Goal: Task Accomplishment & Management: Manage account settings

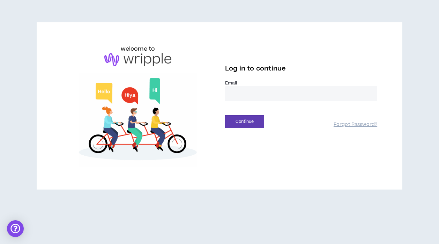
click at [258, 95] on input "email" at bounding box center [301, 93] width 152 height 15
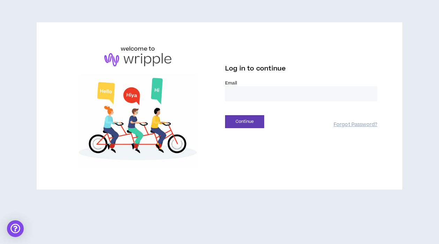
type input "**********"
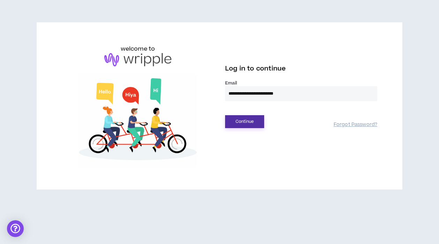
click at [254, 122] on button "Continue" at bounding box center [244, 121] width 39 height 13
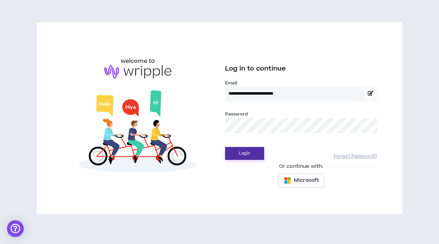
click at [247, 154] on button "Login" at bounding box center [244, 153] width 39 height 13
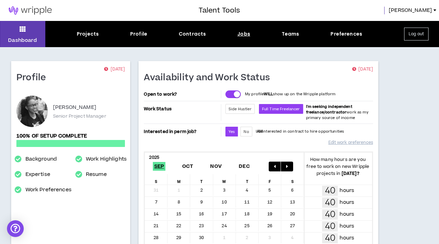
click at [242, 35] on div "Jobs" at bounding box center [243, 33] width 13 height 7
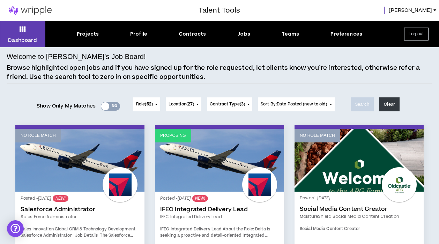
click at [112, 106] on div "Yes No" at bounding box center [110, 106] width 19 height 9
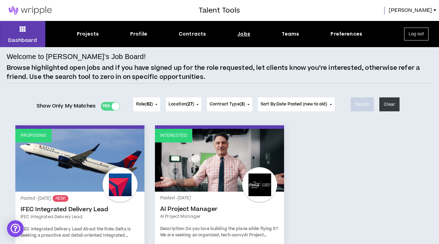
click at [244, 36] on div "Jobs" at bounding box center [243, 33] width 13 height 7
click at [244, 33] on div "Jobs" at bounding box center [243, 33] width 13 height 7
click at [87, 33] on div "Projects" at bounding box center [88, 33] width 22 height 7
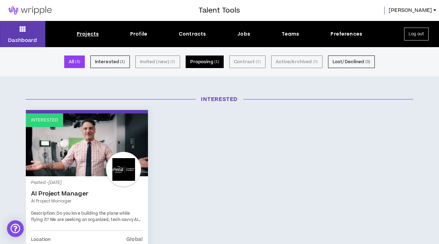
click at [201, 59] on button "Proposing ( 1 )" at bounding box center [205, 61] width 38 height 13
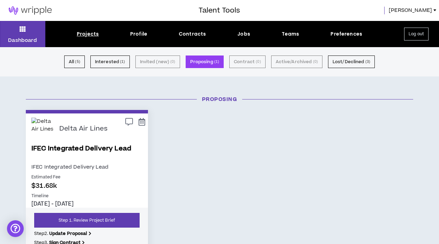
click at [430, 12] on span "[PERSON_NAME]" at bounding box center [410, 11] width 43 height 8
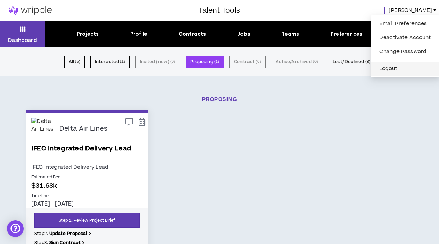
click at [409, 73] on button "Logout" at bounding box center [405, 68] width 60 height 10
